Goal: Task Accomplishment & Management: Use online tool/utility

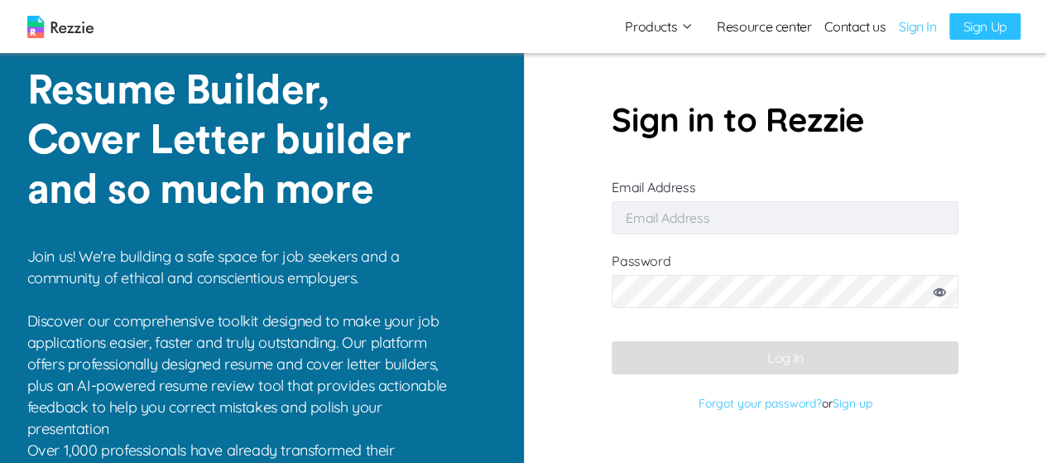
type input "[EMAIL_ADDRESS][DOMAIN_NAME]"
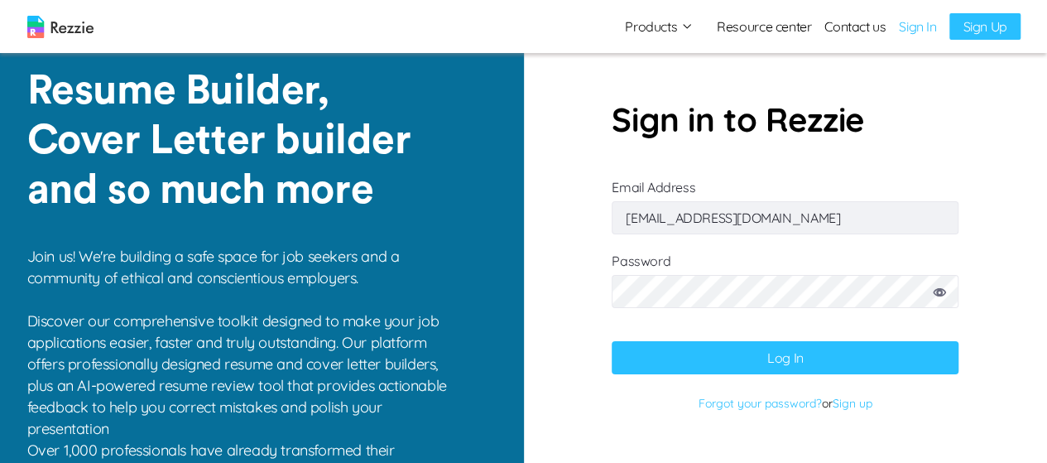
click at [868, 357] on button "Log In" at bounding box center [785, 357] width 347 height 33
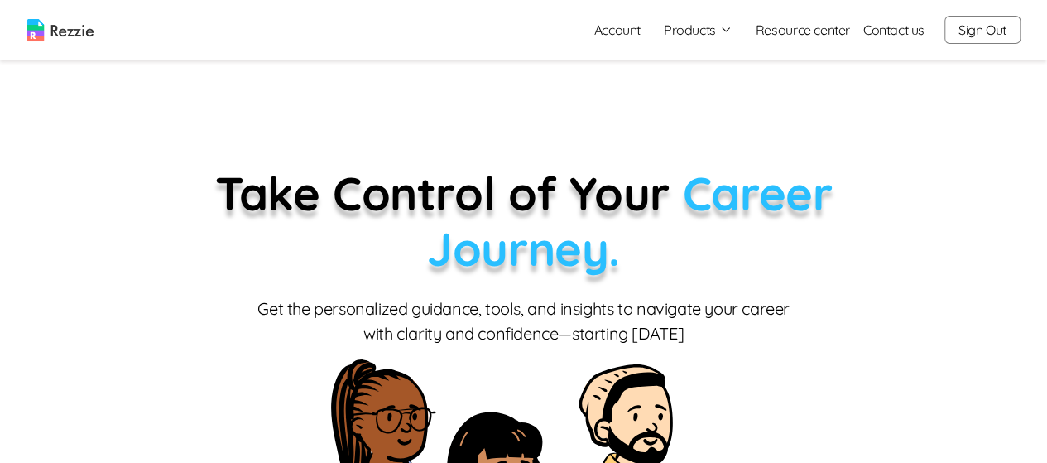
click at [698, 30] on button "Products" at bounding box center [698, 30] width 69 height 20
click at [717, 98] on link "AI Resume Review" at bounding box center [716, 95] width 203 height 33
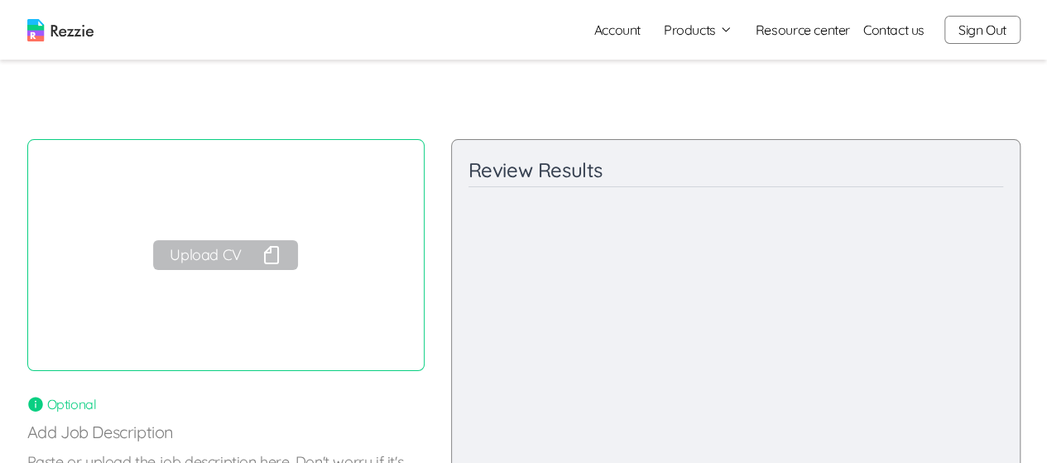
click at [250, 257] on button "Upload CV" at bounding box center [225, 255] width 144 height 30
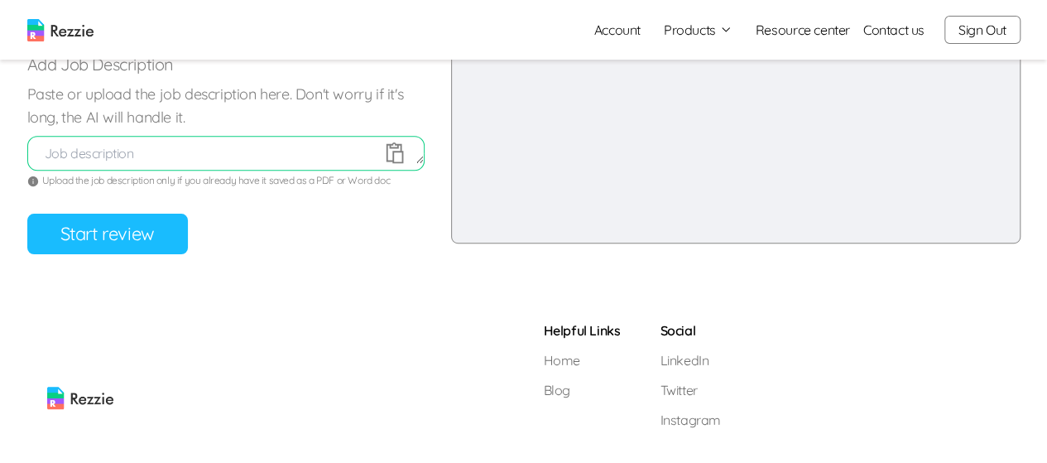
scroll to position [366, 0]
click at [146, 237] on button "Start review" at bounding box center [107, 235] width 161 height 41
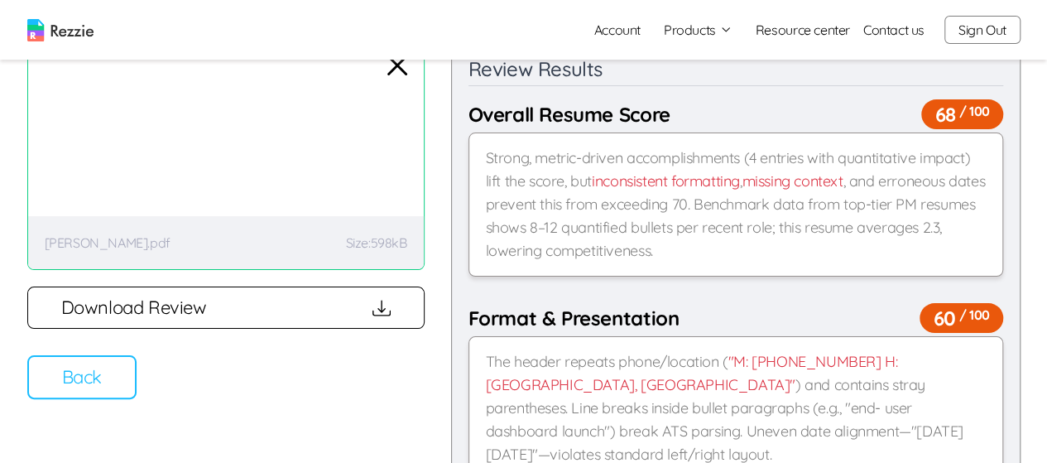
scroll to position [90, 0]
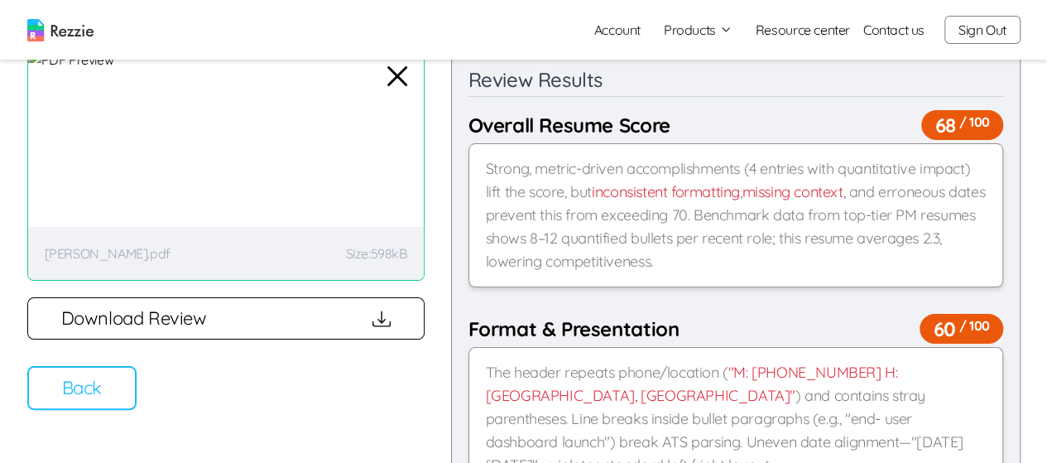
click at [102, 393] on button "Back" at bounding box center [81, 388] width 109 height 44
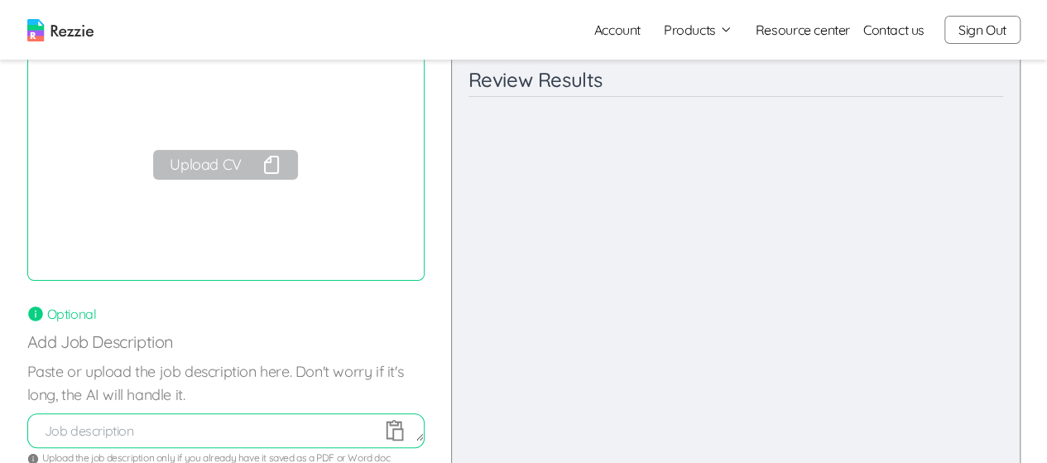
click at [235, 166] on button "Upload CV" at bounding box center [225, 165] width 144 height 30
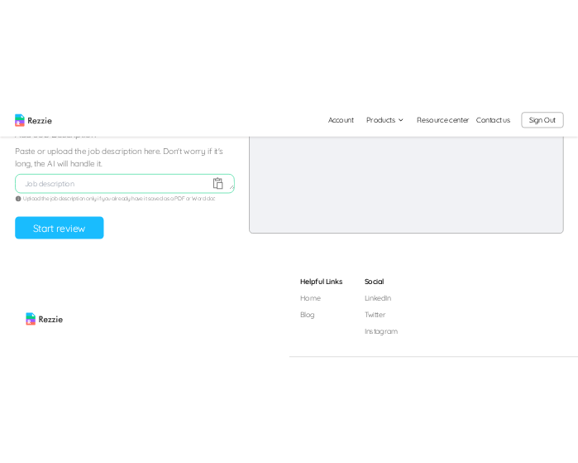
scroll to position [351, 0]
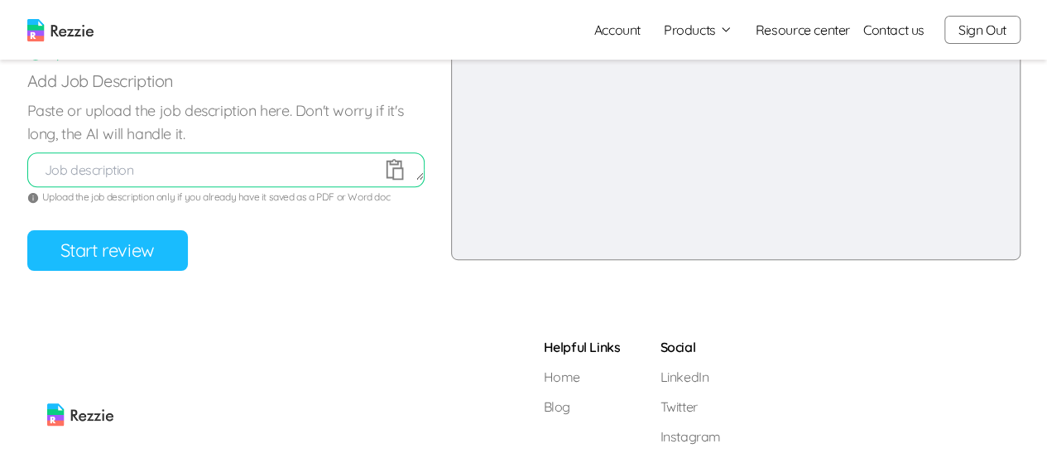
click at [133, 255] on button "Start review" at bounding box center [107, 250] width 161 height 41
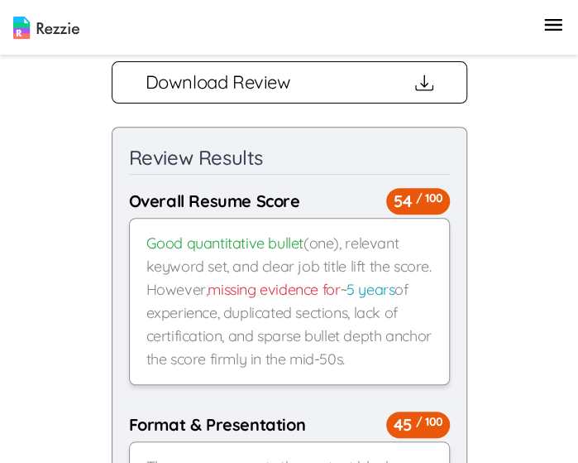
scroll to position [0, 0]
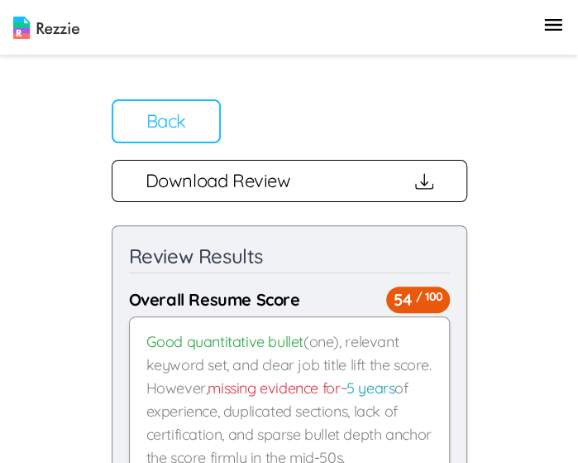
click at [158, 120] on button "Back" at bounding box center [166, 121] width 109 height 44
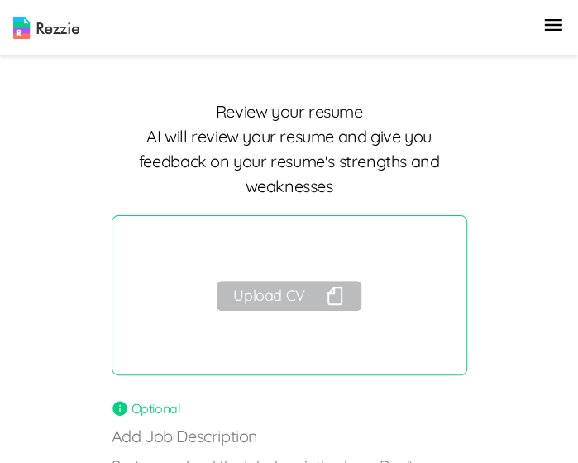
click at [295, 293] on button "Upload CV" at bounding box center [289, 296] width 144 height 30
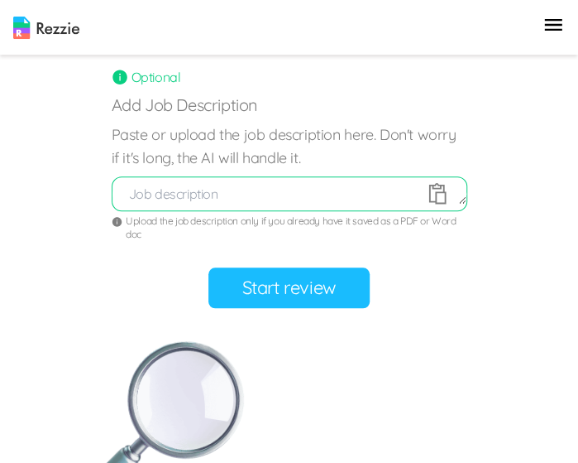
scroll to position [327, 0]
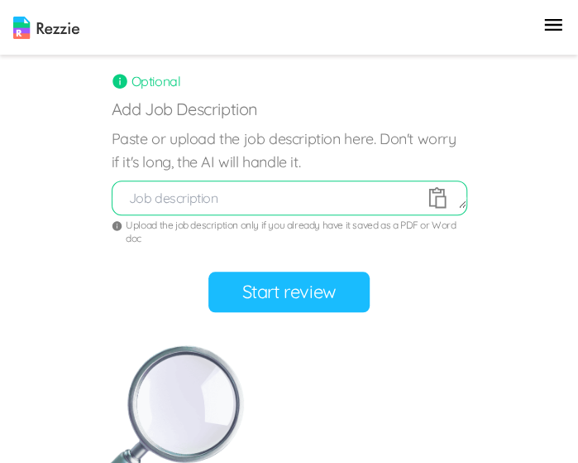
click at [315, 298] on button "Start review" at bounding box center [289, 291] width 161 height 41
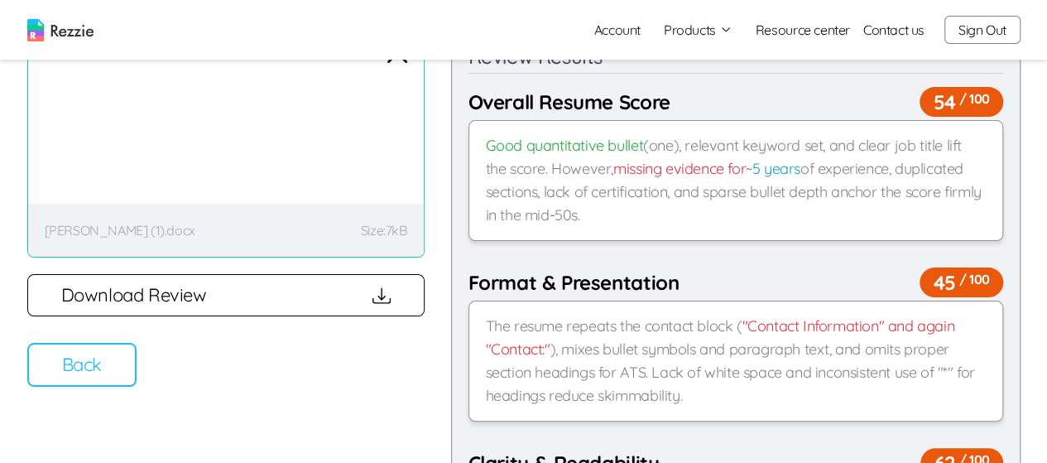
scroll to position [116, 0]
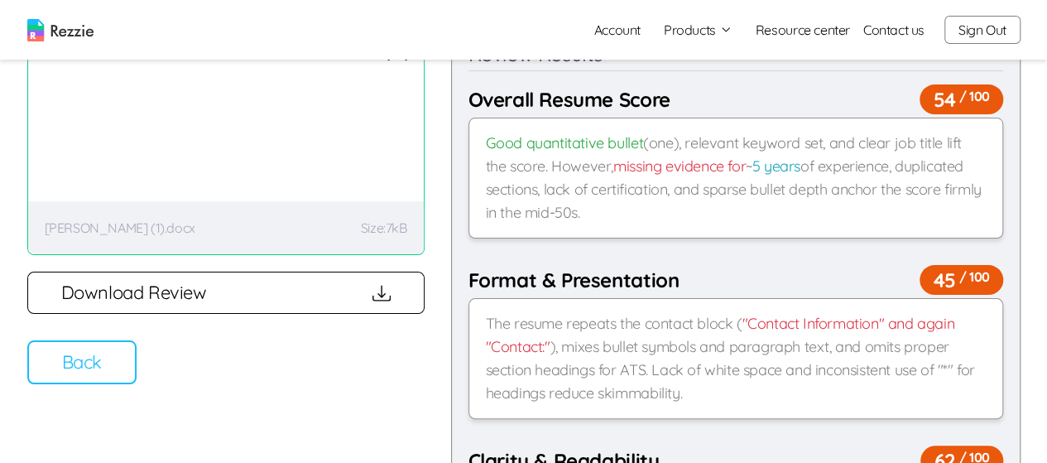
click at [88, 375] on button "Back" at bounding box center [81, 362] width 109 height 44
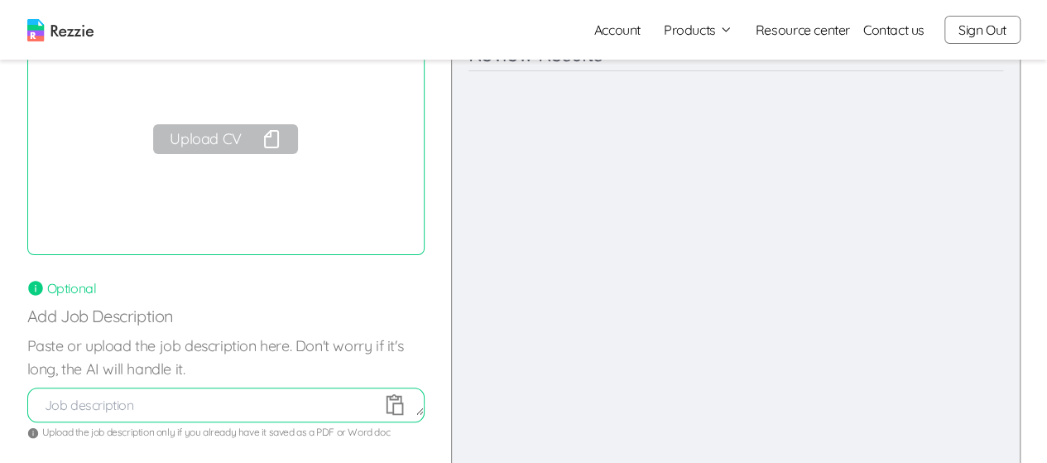
scroll to position [0, 0]
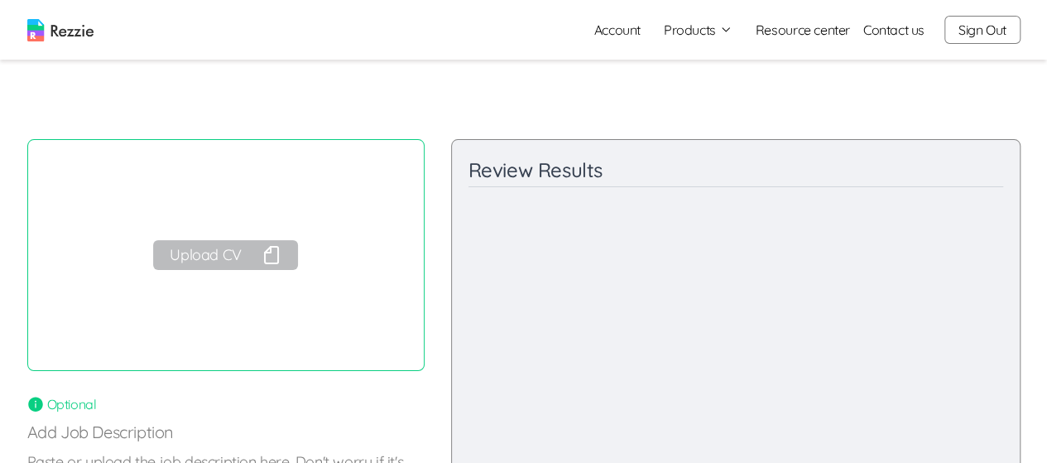
click at [986, 28] on button "Sign Out" at bounding box center [982, 30] width 76 height 28
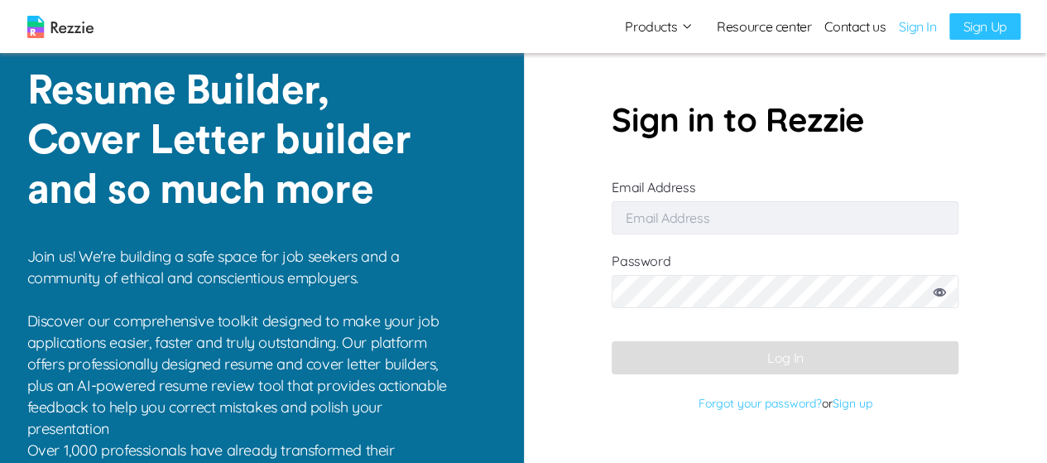
type input "[EMAIL_ADDRESS][DOMAIN_NAME]"
